Goal: Information Seeking & Learning: Learn about a topic

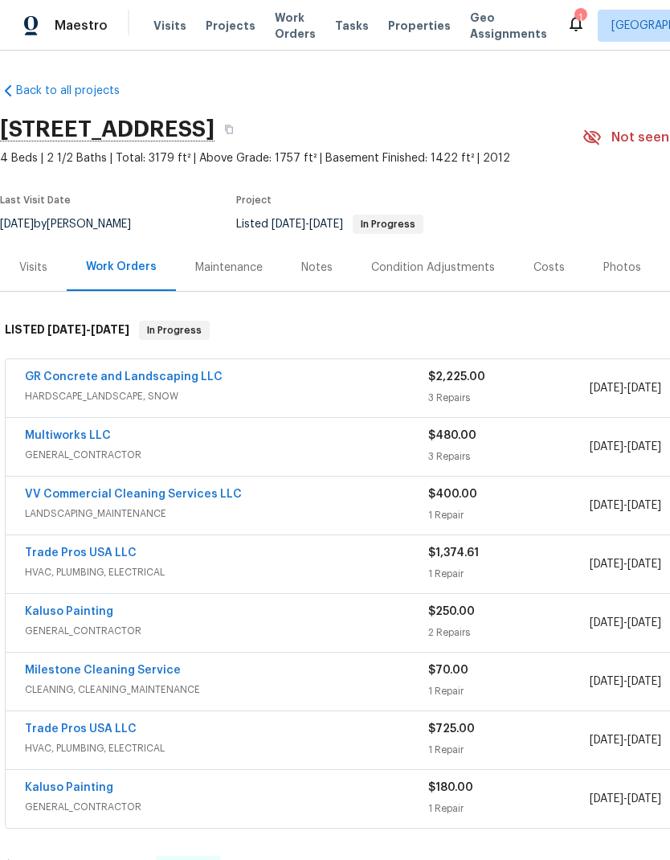
click at [69, 441] on link "Multiworks LLC" at bounding box center [68, 435] width 86 height 11
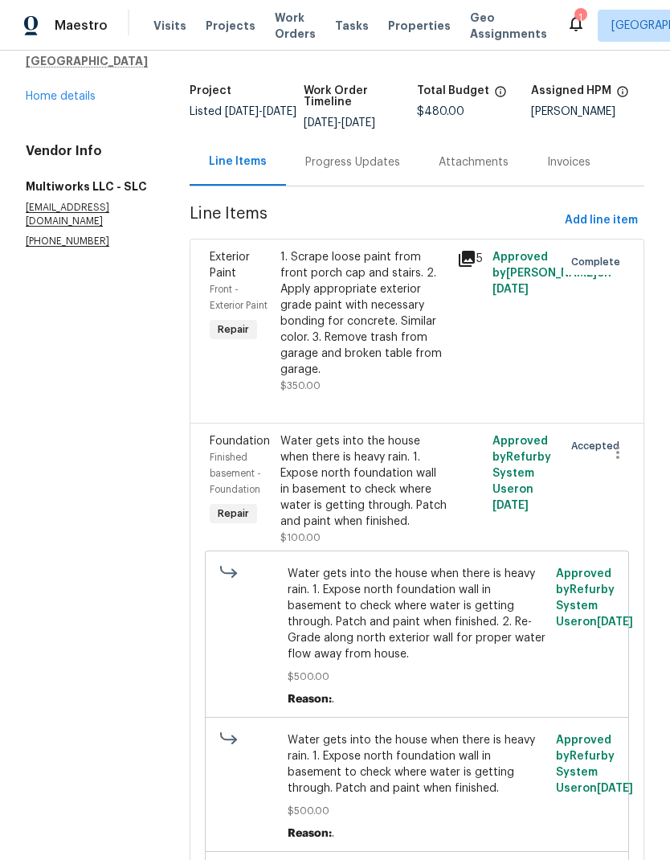
scroll to position [83, 0]
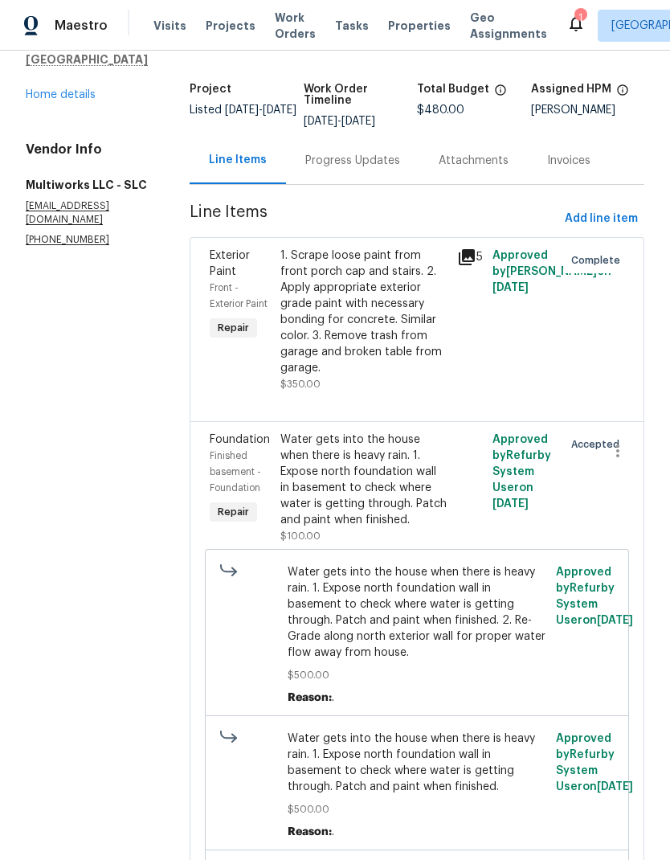
click at [358, 348] on div "1. Scrape loose paint from front porch cap and stairs. 2. Apply appropriate ext…" at bounding box center [364, 312] width 167 height 129
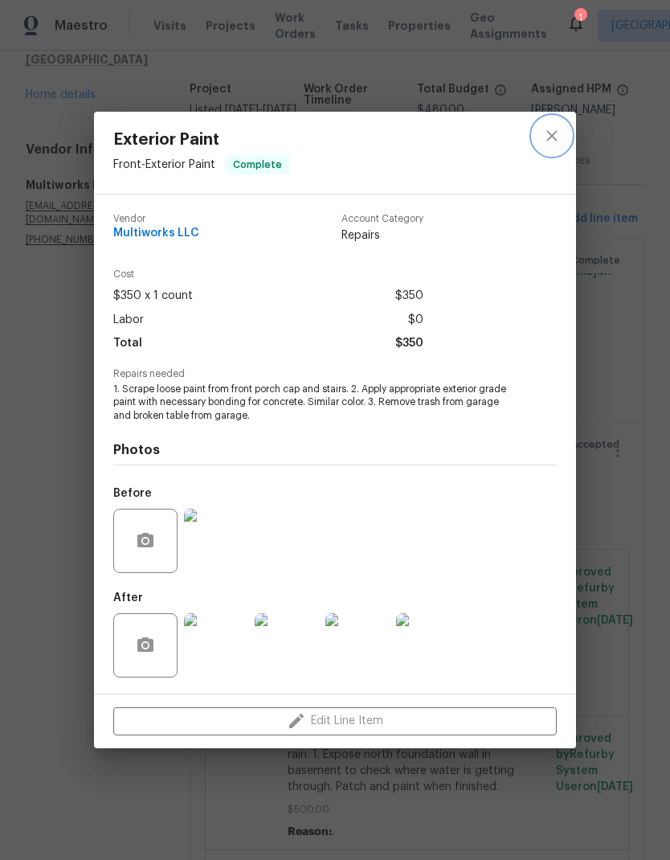
click at [559, 141] on icon "close" at bounding box center [552, 135] width 19 height 19
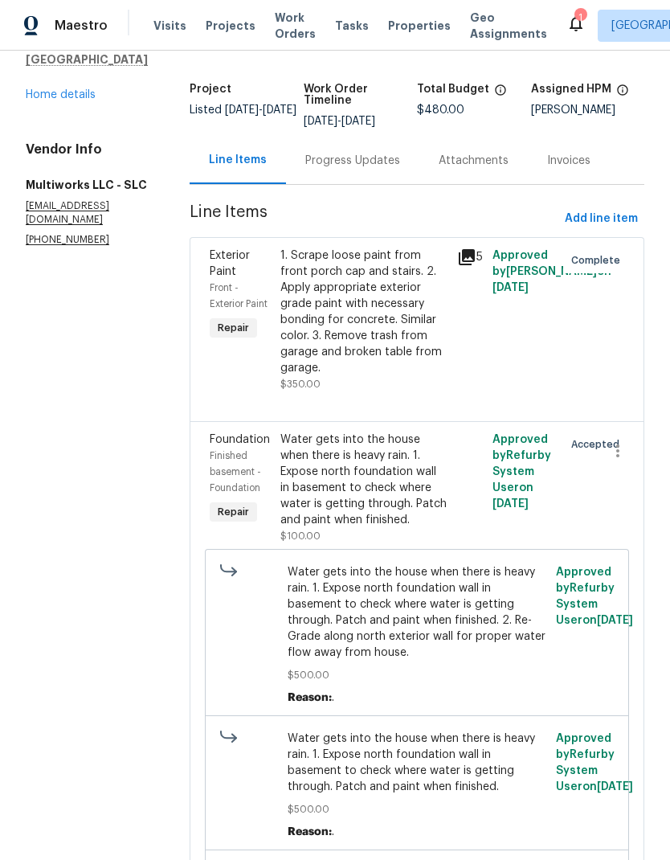
click at [74, 100] on link "Home details" at bounding box center [61, 94] width 70 height 11
